Goal: Task Accomplishment & Management: Manage account settings

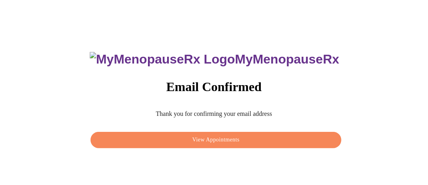
click at [223, 136] on span "View Appointments" at bounding box center [216, 140] width 232 height 10
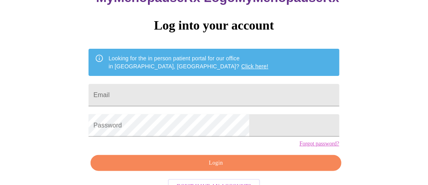
scroll to position [88, 0]
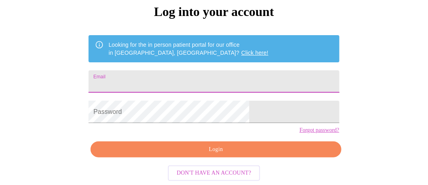
click at [206, 70] on input "Email" at bounding box center [213, 81] width 250 height 22
type input "[EMAIL_ADDRESS][DOMAIN_NAME]"
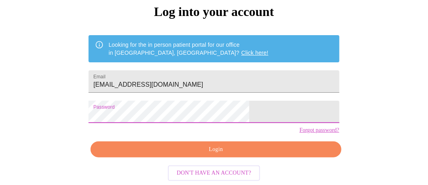
click at [211, 147] on span "Login" at bounding box center [216, 149] width 232 height 10
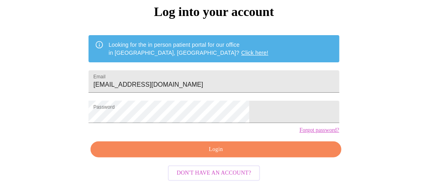
click at [216, 150] on span "Login" at bounding box center [216, 149] width 232 height 10
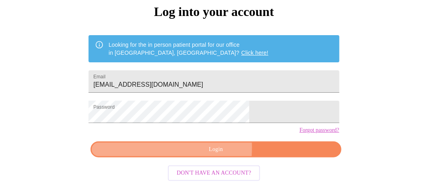
click at [183, 148] on span "Login" at bounding box center [216, 149] width 232 height 10
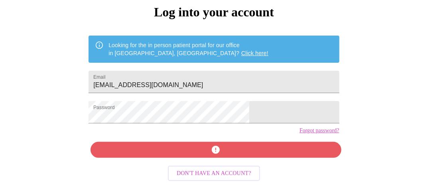
click at [241, 50] on link "Click here!" at bounding box center [254, 53] width 27 height 6
